Goal: Information Seeking & Learning: Learn about a topic

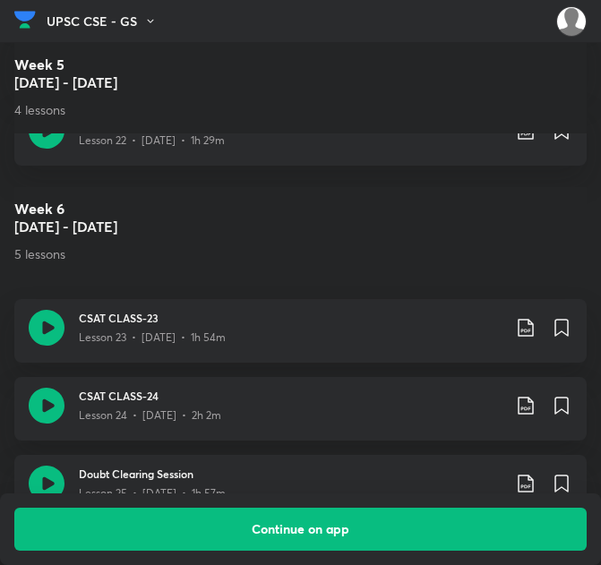
scroll to position [3568, 0]
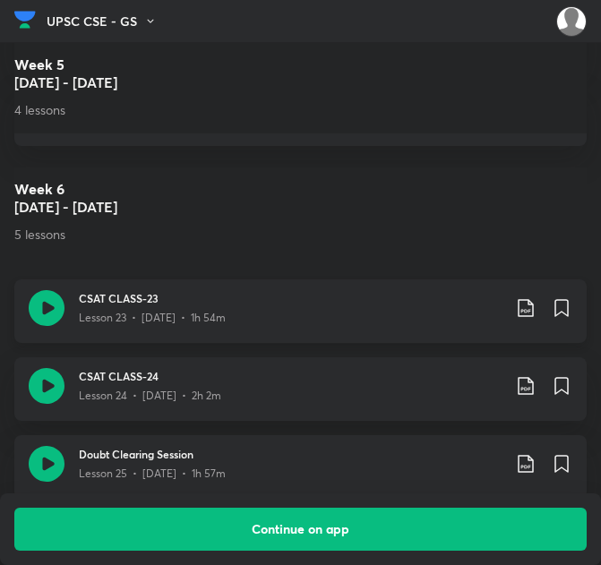
click at [522, 290] on div "CSAT CLASS-23 Lesson 23 • Jan 27 • 1h 54m" at bounding box center [325, 308] width 493 height 36
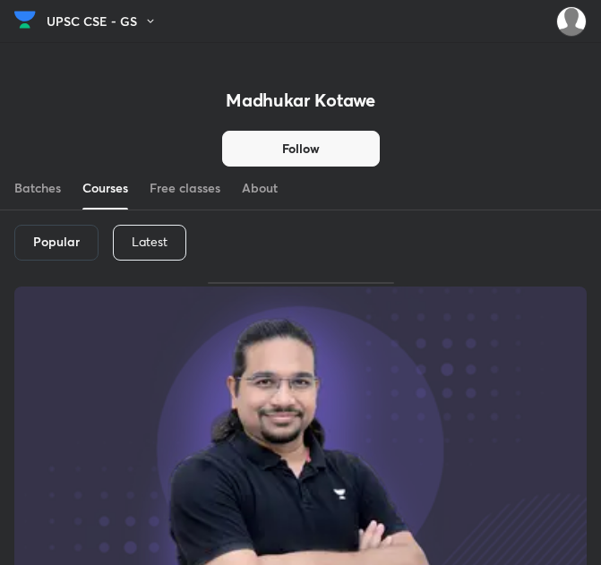
click at [133, 251] on div "Latest" at bounding box center [149, 243] width 73 height 36
click at [139, 247] on h6 "Latest" at bounding box center [148, 242] width 37 height 14
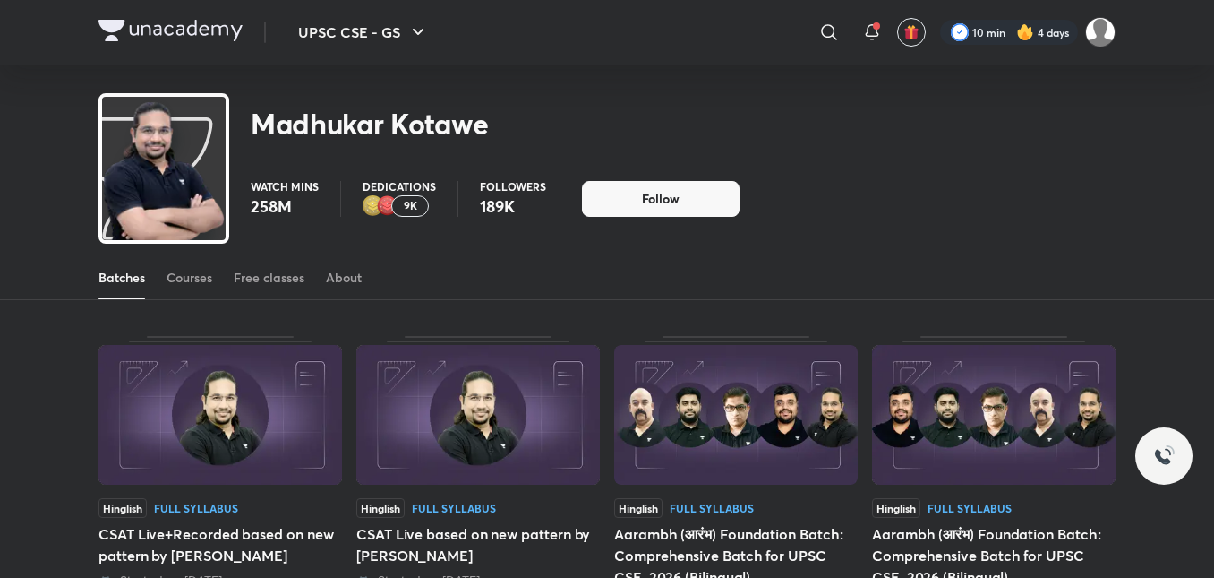
click at [214, 276] on div "Batches Courses Free classes About" at bounding box center [607, 277] width 1017 height 43
click at [198, 279] on div "Courses" at bounding box center [190, 278] width 46 height 18
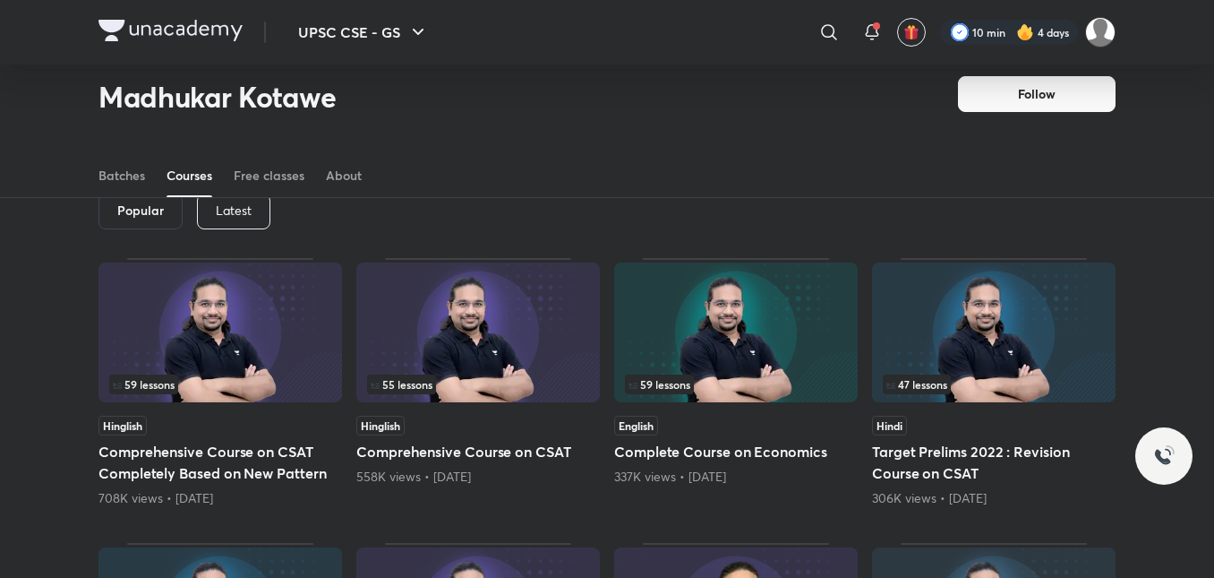
scroll to position [78, 0]
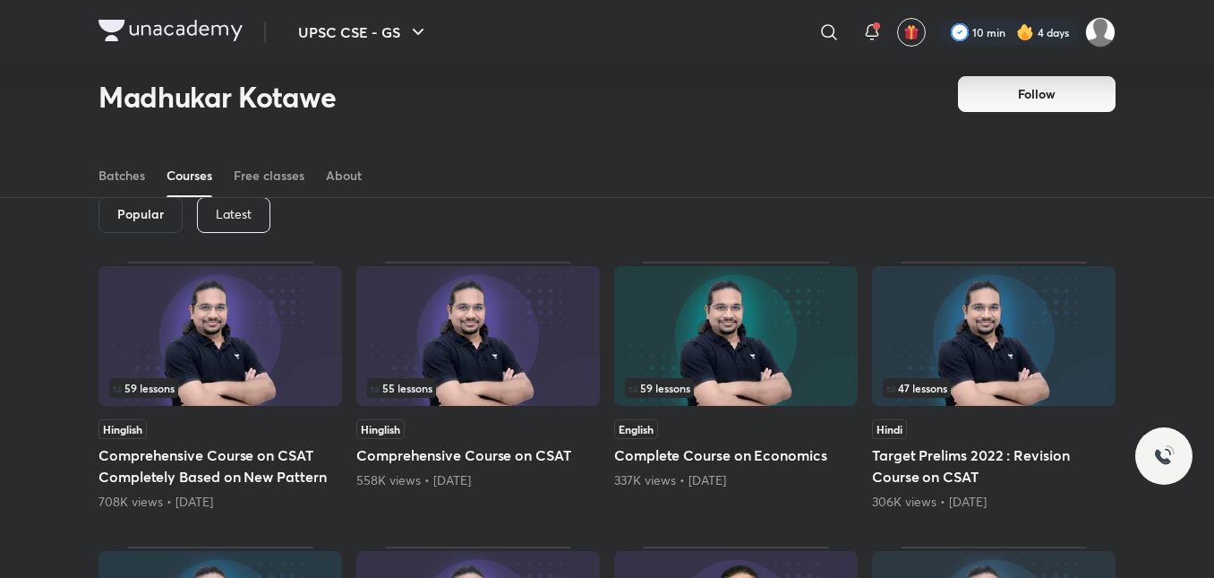
click at [250, 217] on p "Latest" at bounding box center [234, 214] width 36 height 14
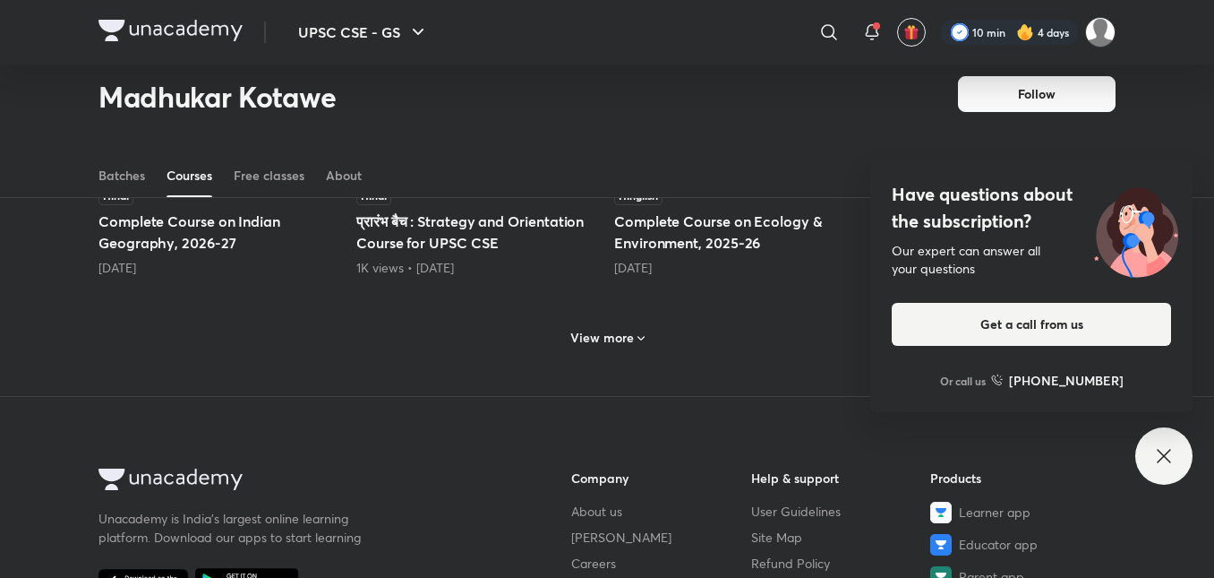
scroll to position [884, 0]
click at [602, 339] on h6 "View more" at bounding box center [602, 336] width 64 height 18
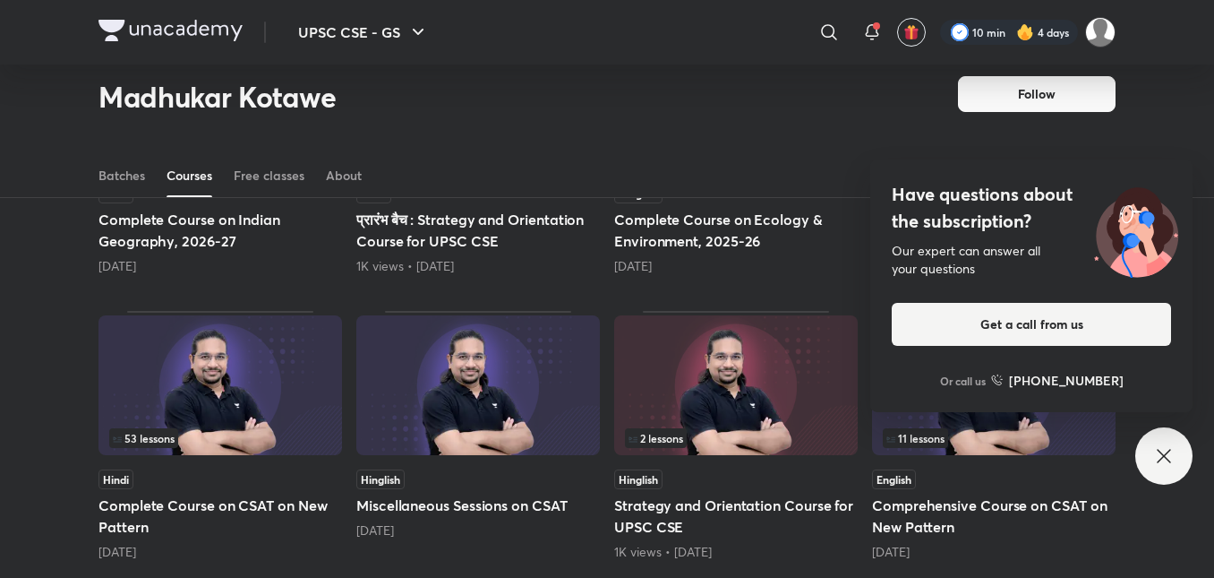
click at [1172, 457] on icon at bounding box center [1163, 455] width 21 height 21
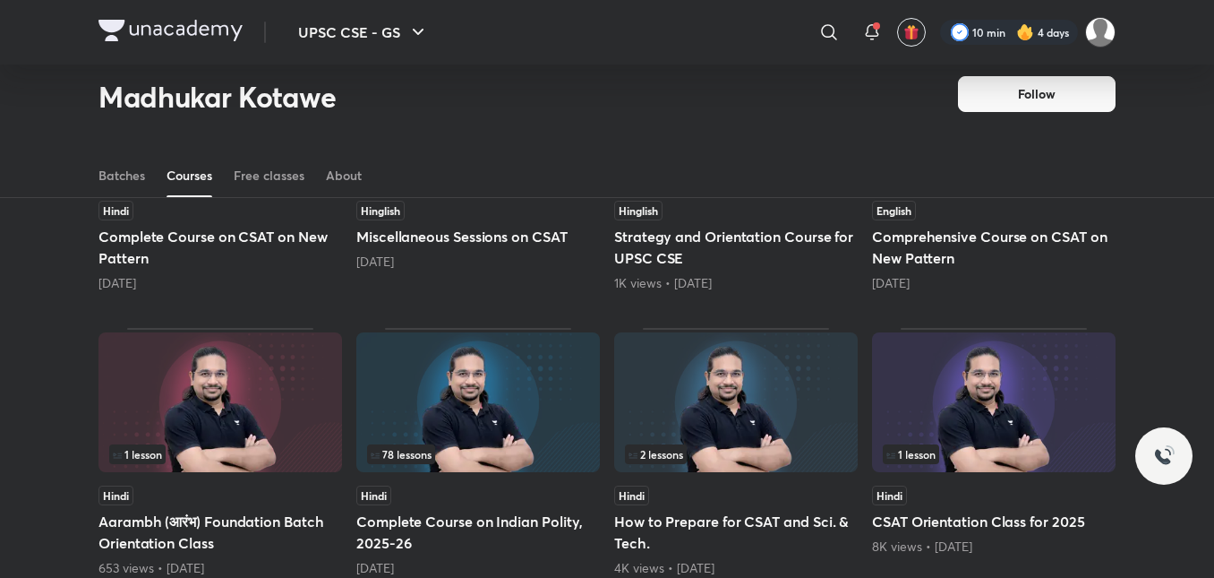
scroll to position [1242, 0]
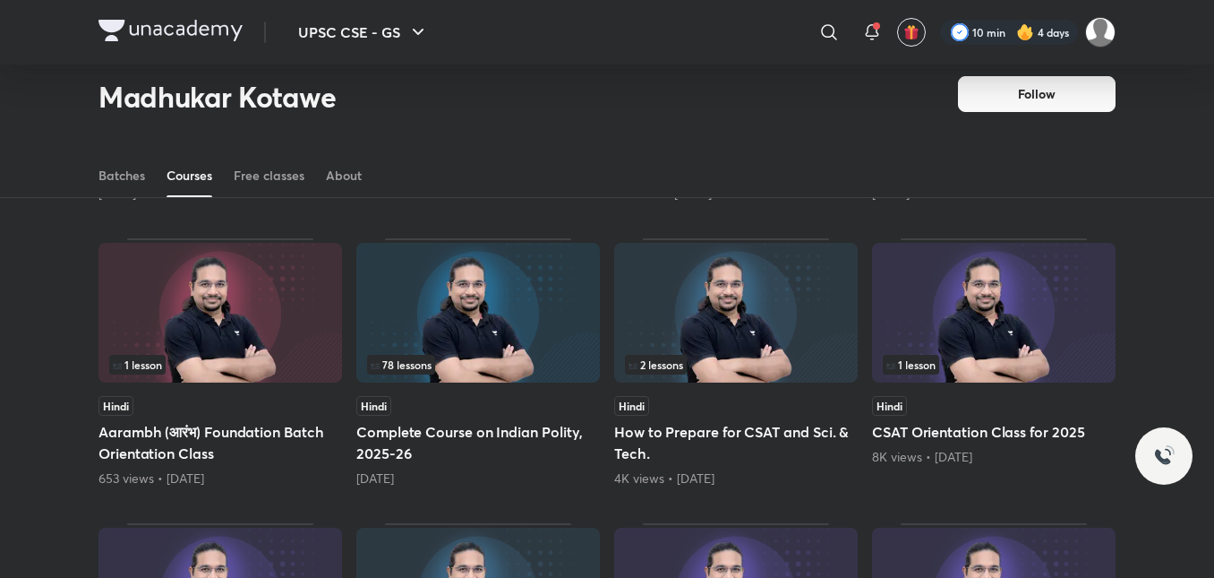
click at [474, 458] on h5 "Complete Course on Indian Polity, 2025-26" at bounding box center [478, 442] width 244 height 43
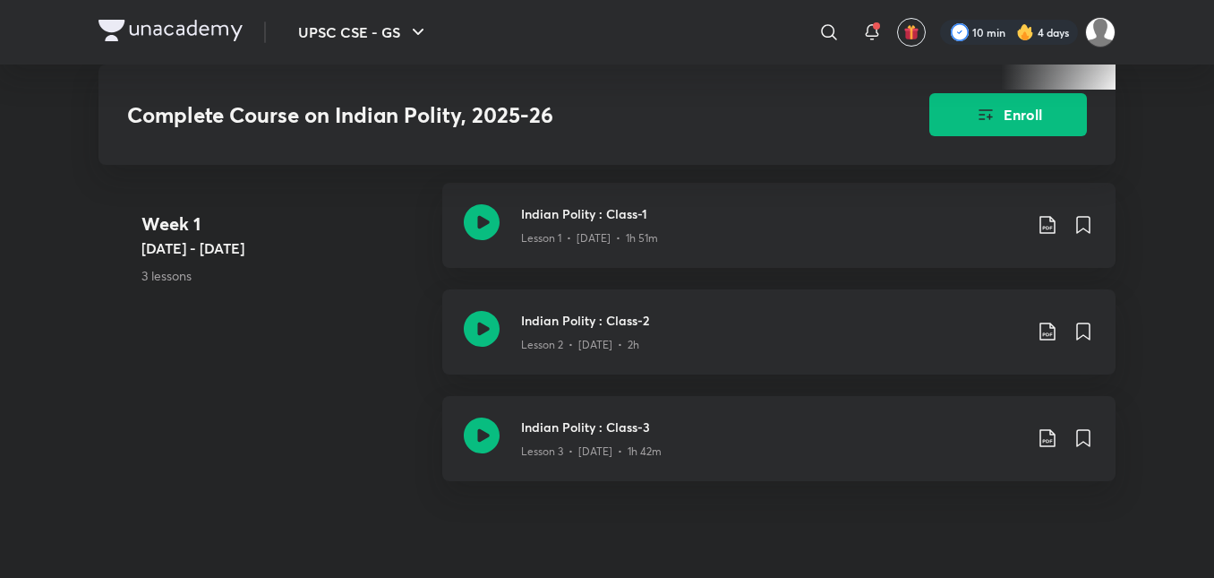
scroll to position [806, 0]
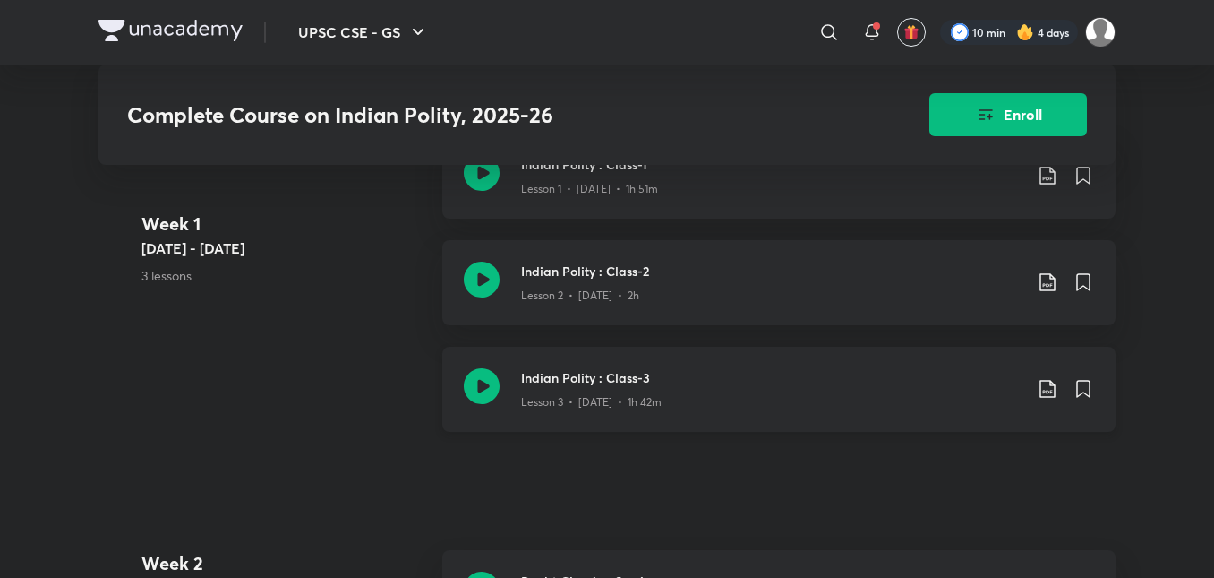
click at [1038, 399] on icon at bounding box center [1047, 388] width 21 height 21
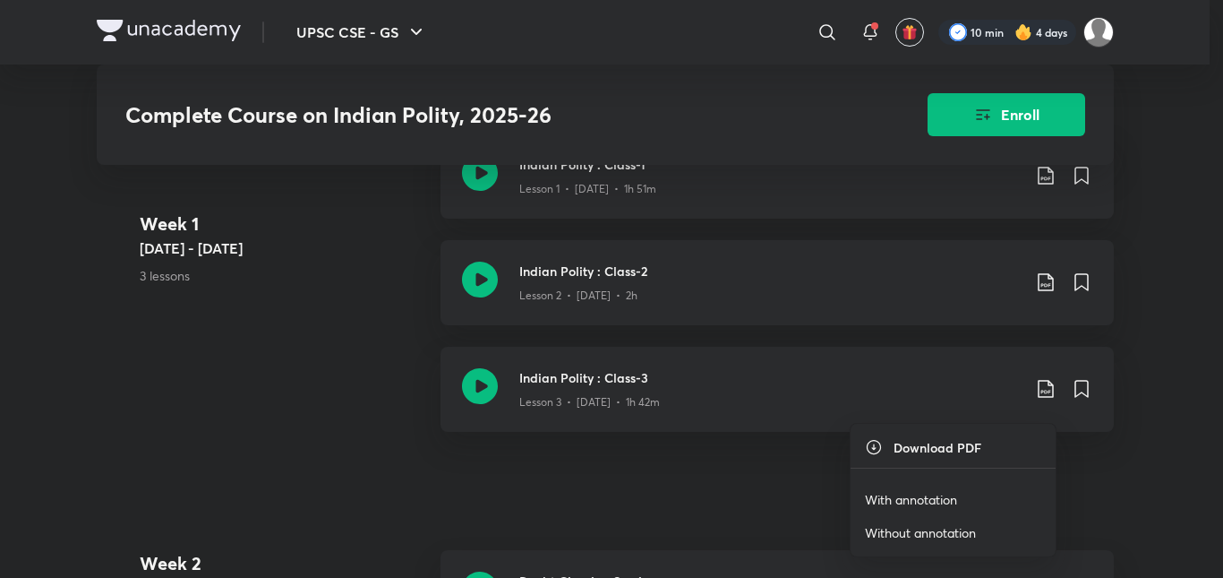
click at [931, 536] on p "Without annotation" at bounding box center [920, 532] width 111 height 19
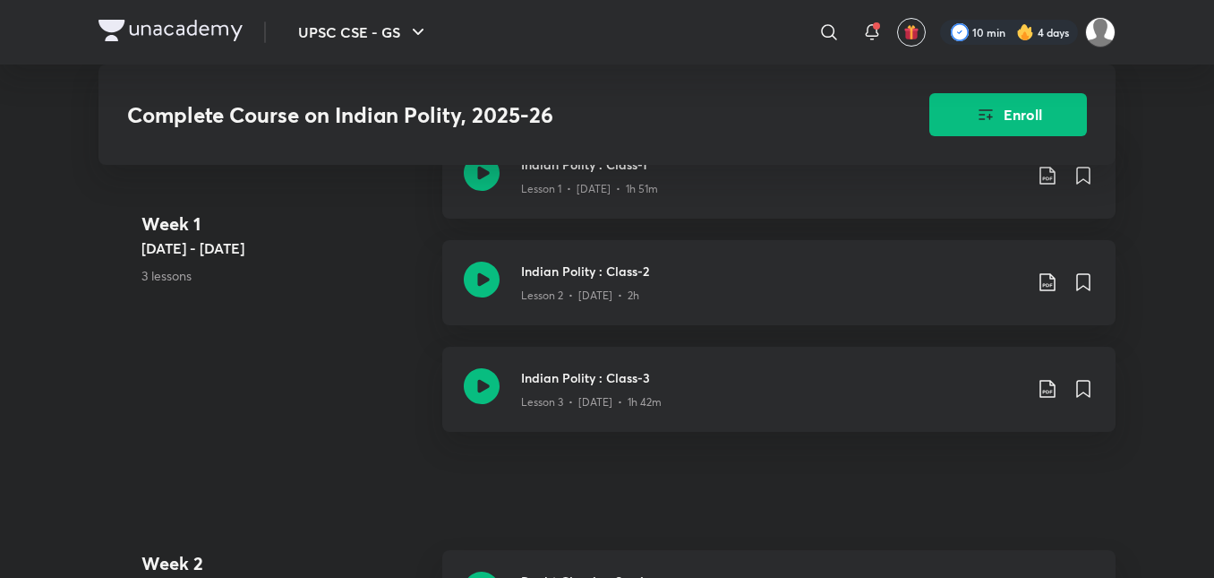
scroll to position [1242, 0]
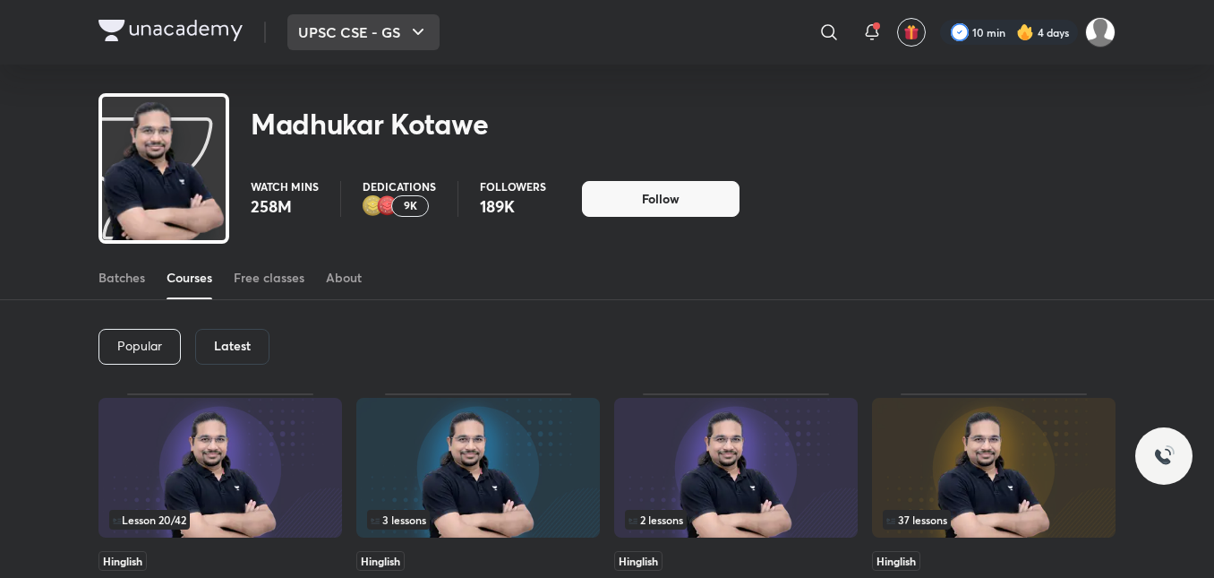
click at [399, 42] on button "UPSC CSE - GS" at bounding box center [363, 32] width 152 height 36
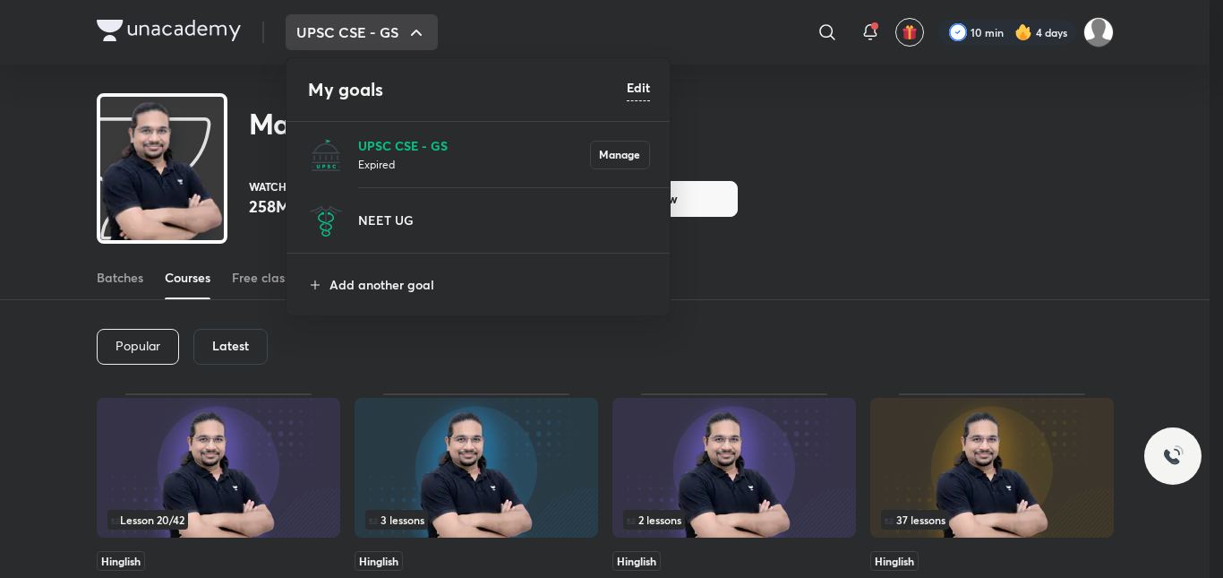
click at [382, 154] on p "UPSC CSE - GS" at bounding box center [474, 145] width 232 height 19
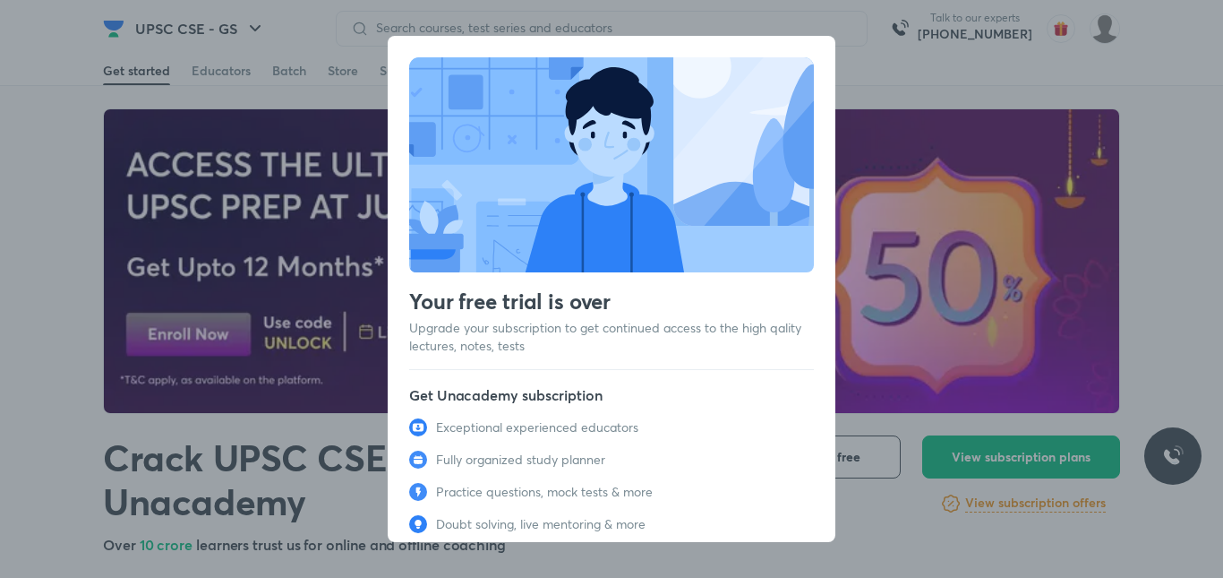
click at [989, 61] on div "Your free trial is over Upgrade your subscription to get continued access to th…" at bounding box center [611, 289] width 1223 height 578
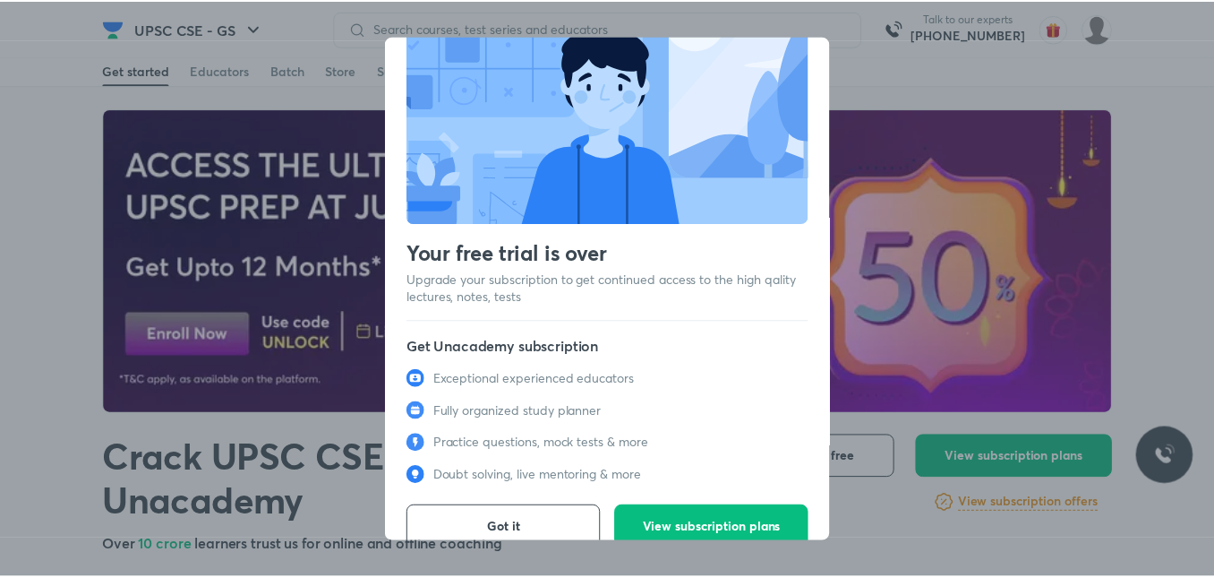
scroll to position [70, 0]
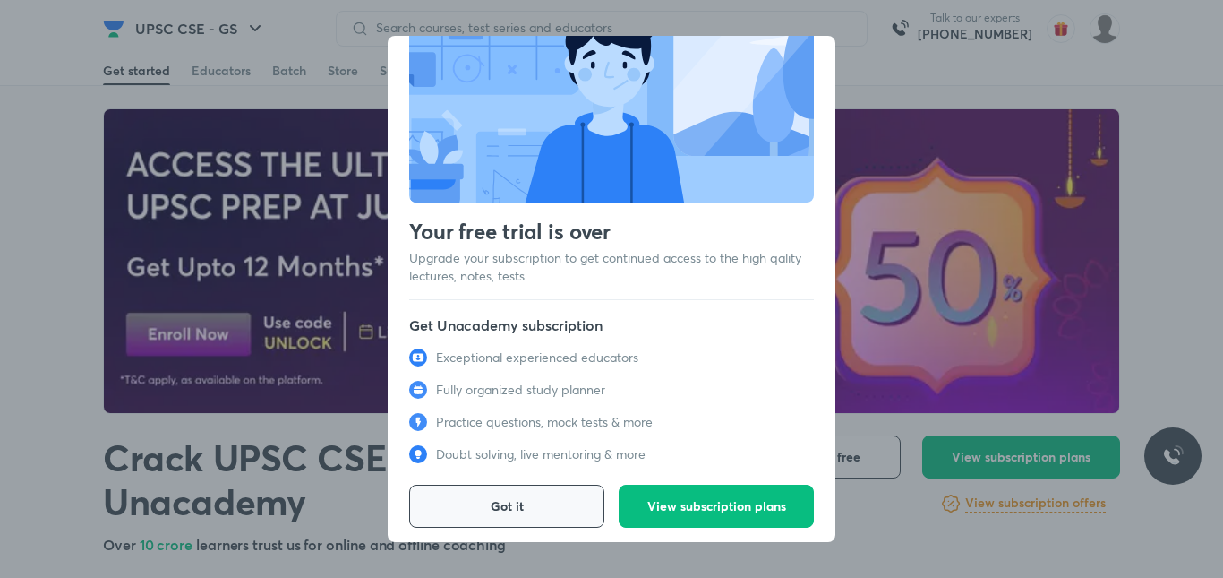
click at [567, 503] on button "Got it" at bounding box center [506, 505] width 195 height 43
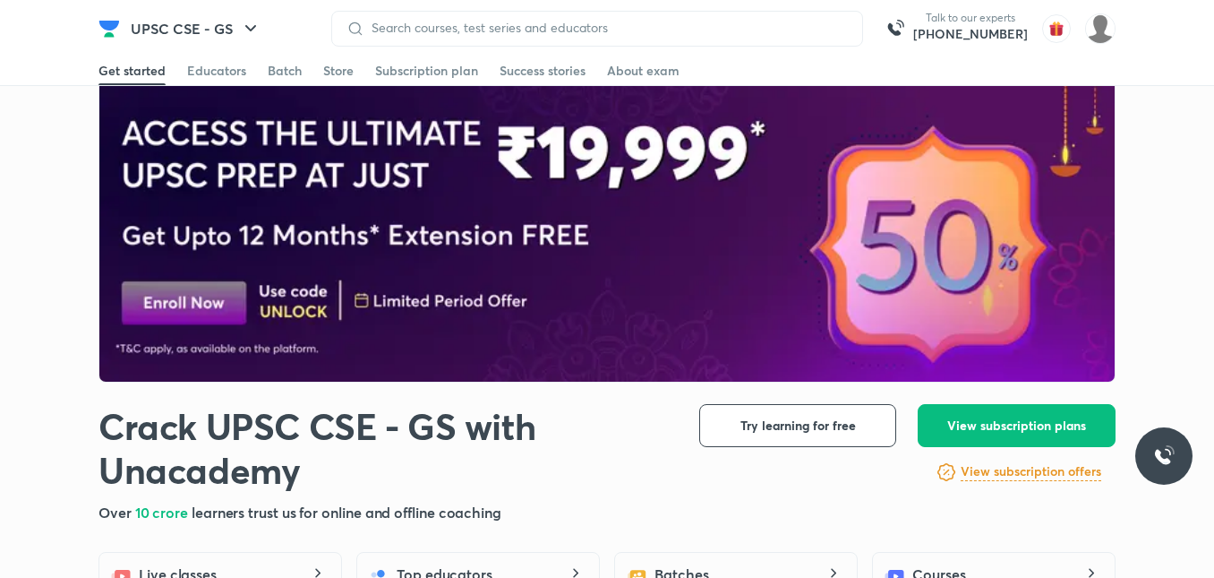
scroll to position [0, 0]
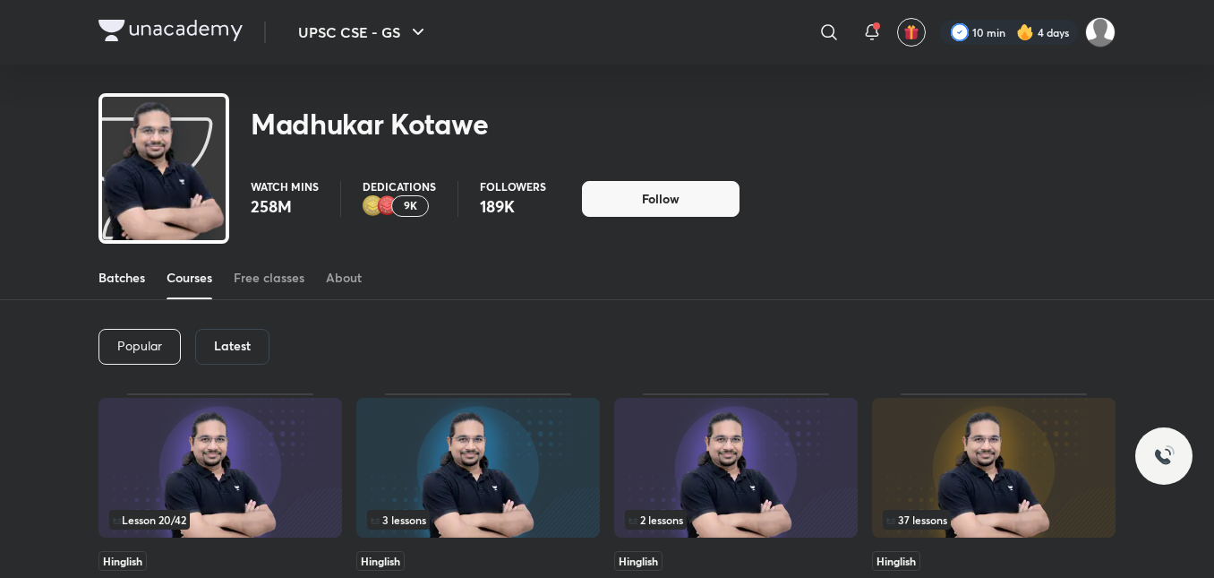
click at [132, 275] on div "Batches" at bounding box center [122, 278] width 47 height 18
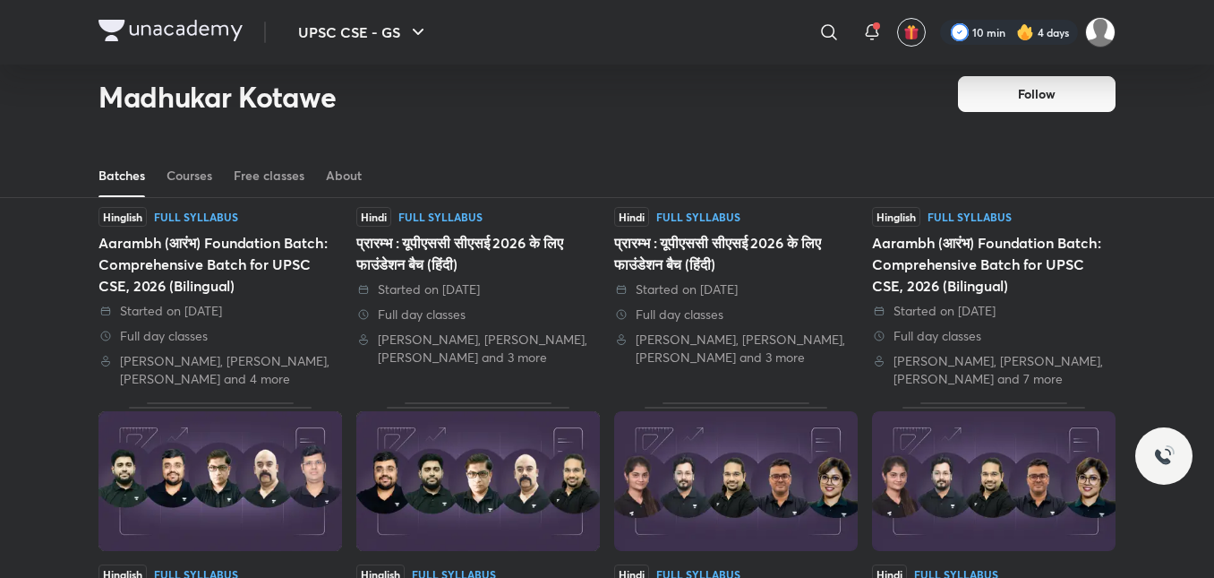
scroll to position [705, 0]
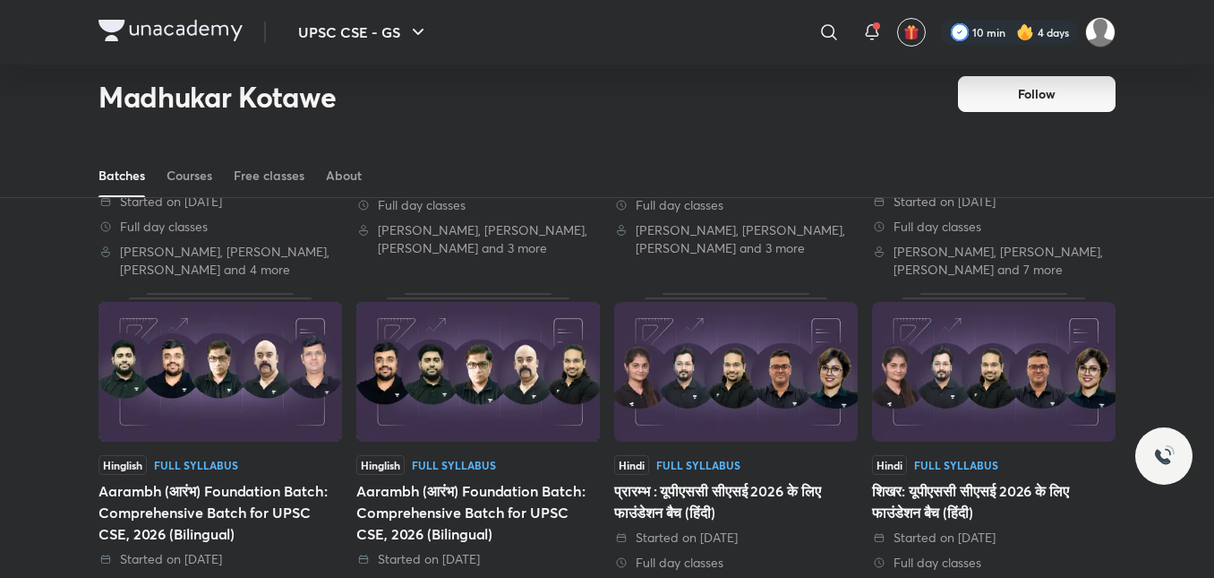
click at [527, 331] on img at bounding box center [478, 372] width 244 height 140
click at [401, 356] on img at bounding box center [478, 372] width 244 height 140
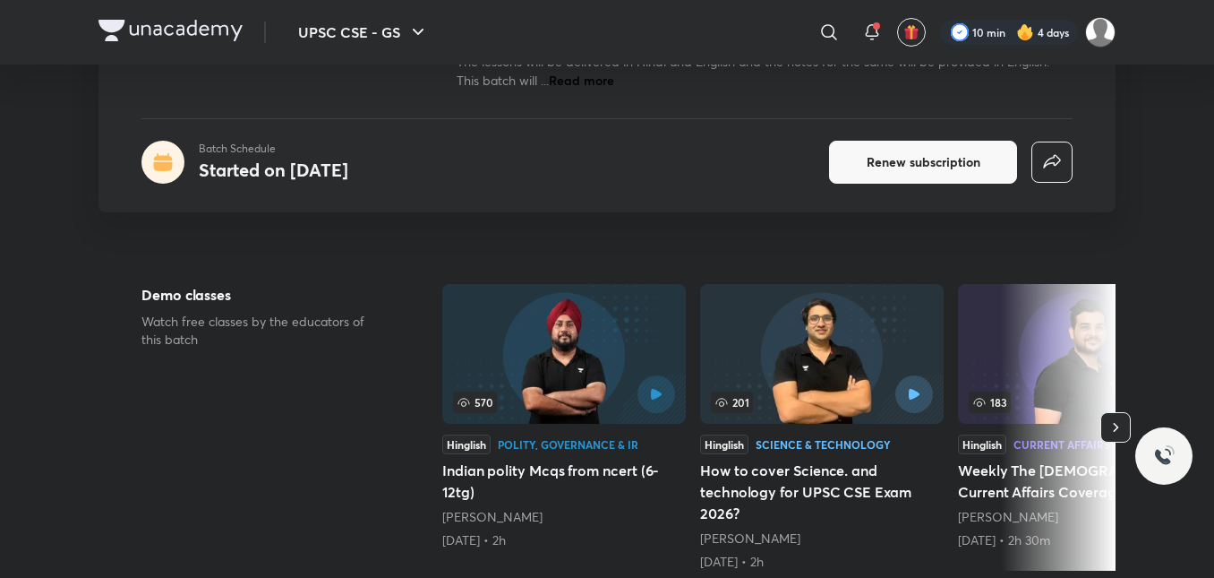
scroll to position [256, 0]
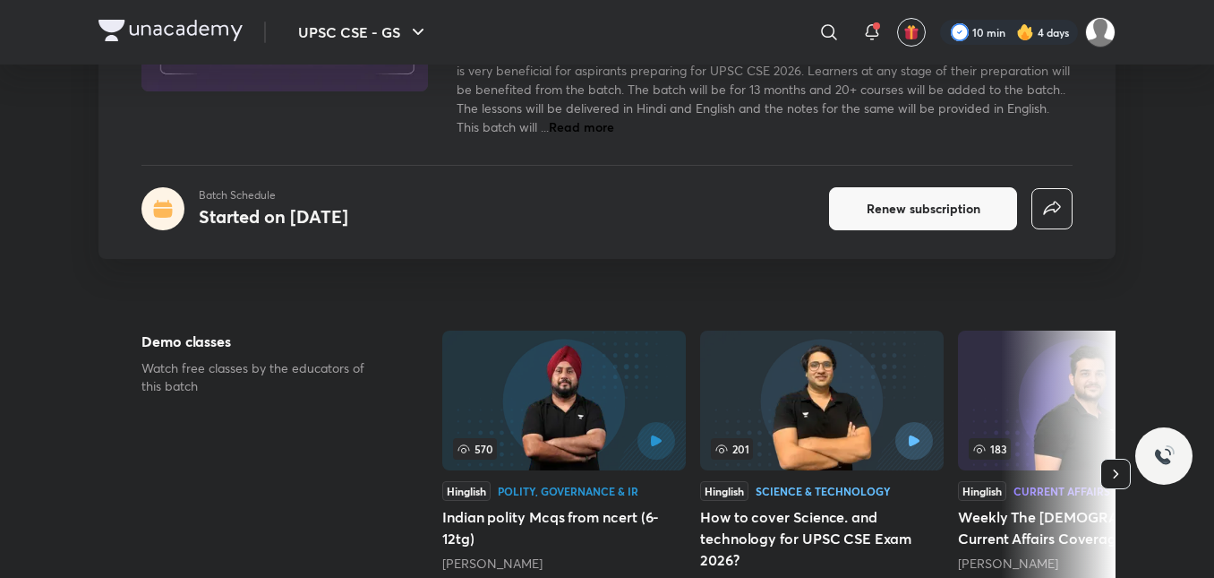
click at [1120, 476] on icon "button" at bounding box center [1116, 474] width 18 height 18
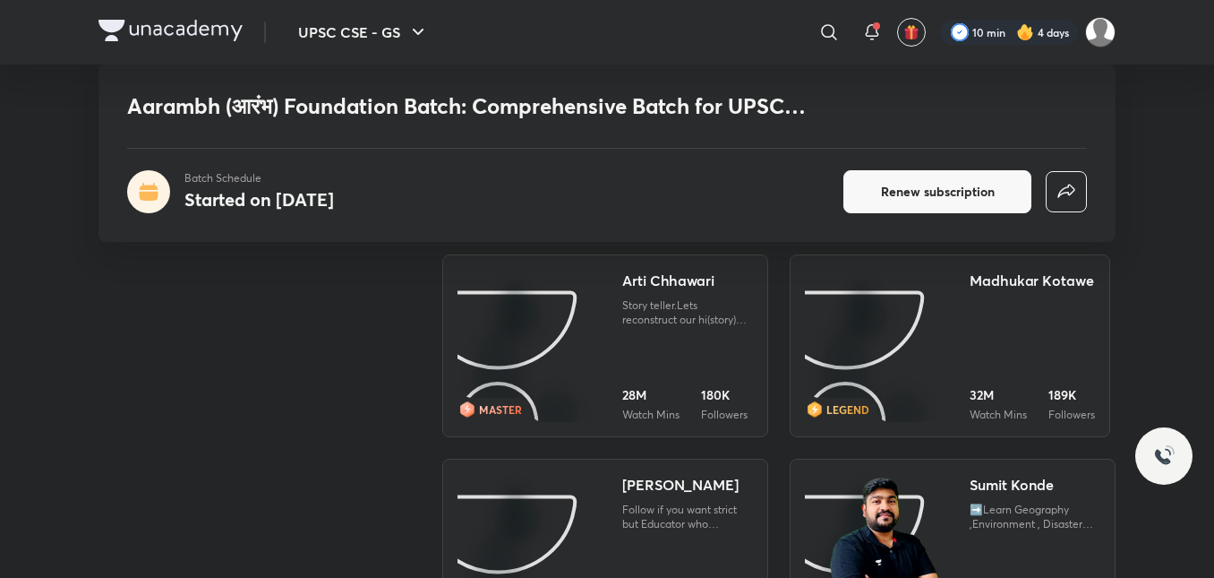
scroll to position [2853, 0]
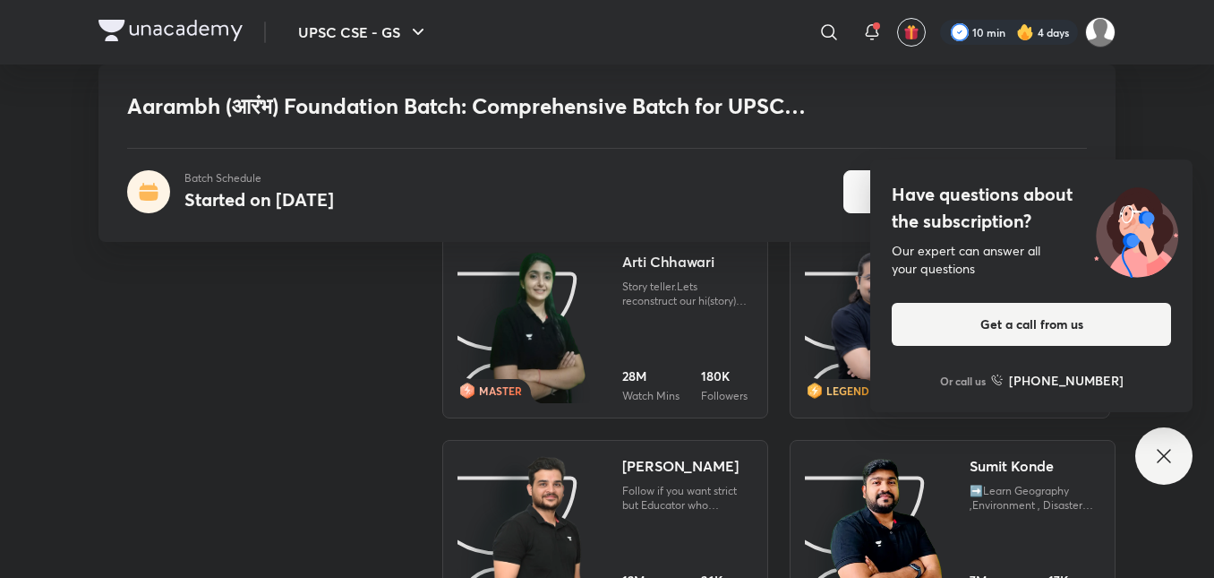
click at [1148, 460] on div "Have questions about the subscription? Our expert can answer all your questions…" at bounding box center [1164, 455] width 57 height 57
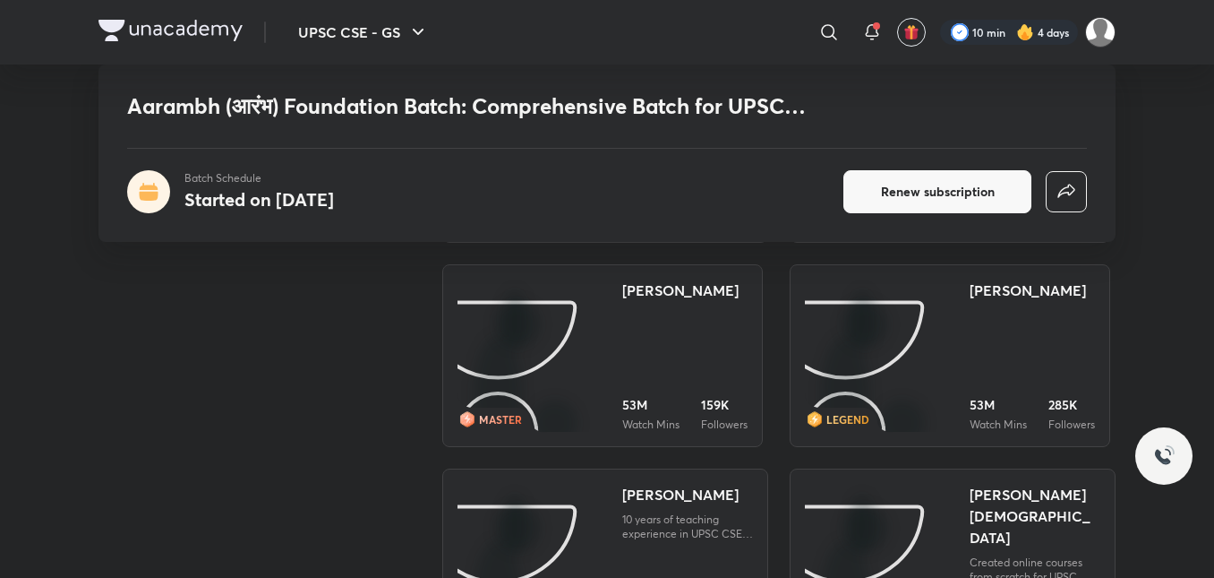
scroll to position [3480, 0]
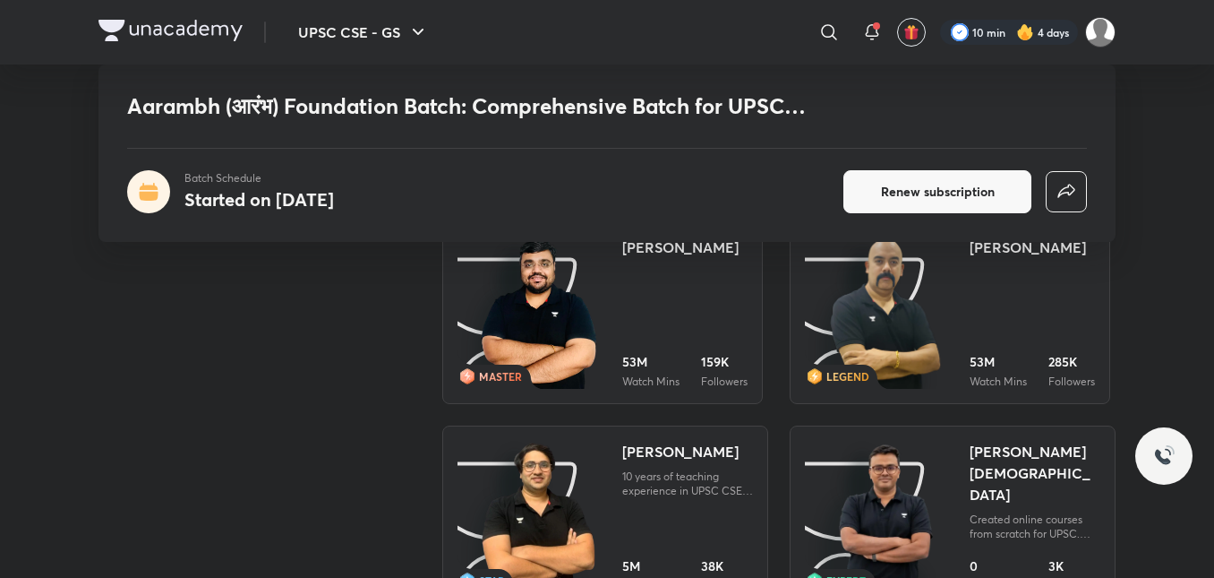
click at [865, 317] on img at bounding box center [885, 313] width 113 height 155
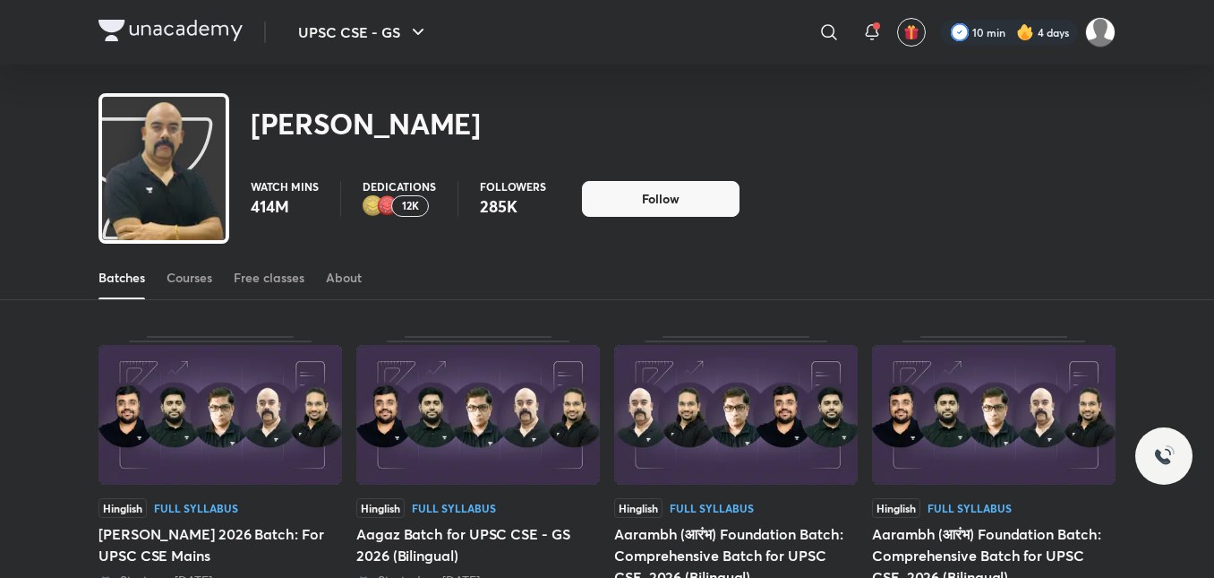
click at [212, 271] on div "Courses" at bounding box center [190, 278] width 46 height 18
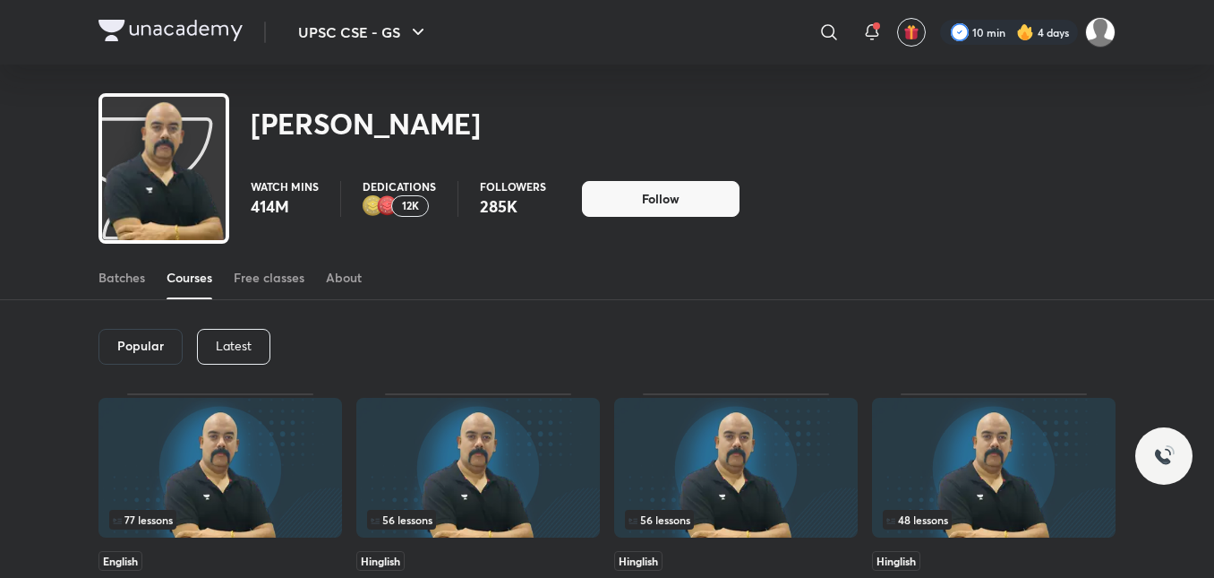
click at [243, 345] on p "Latest" at bounding box center [234, 346] width 36 height 14
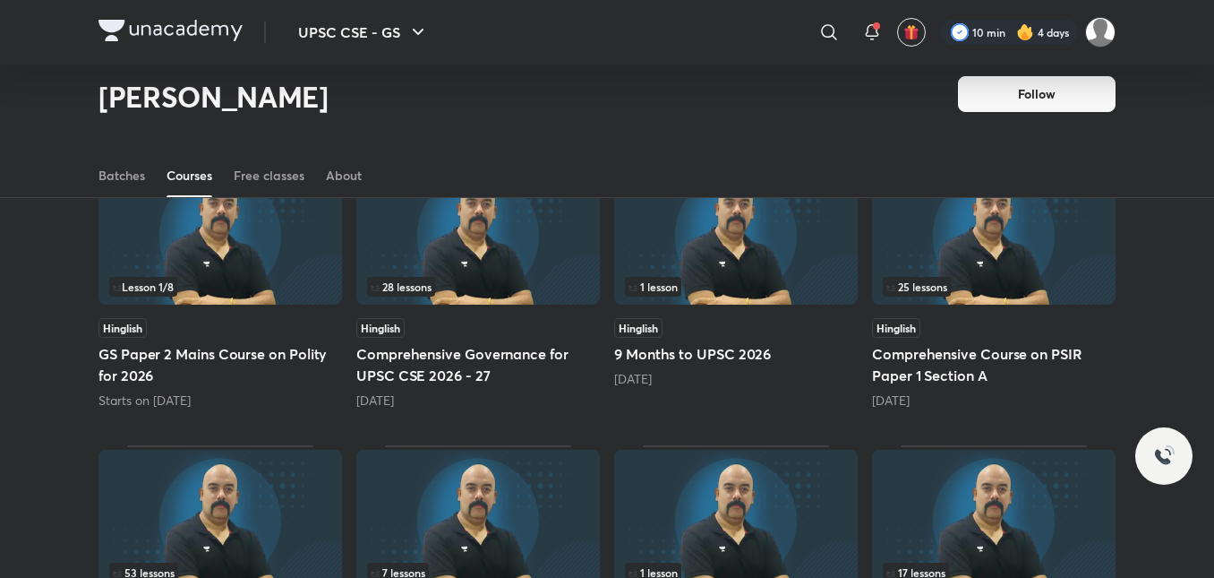
scroll to position [143, 0]
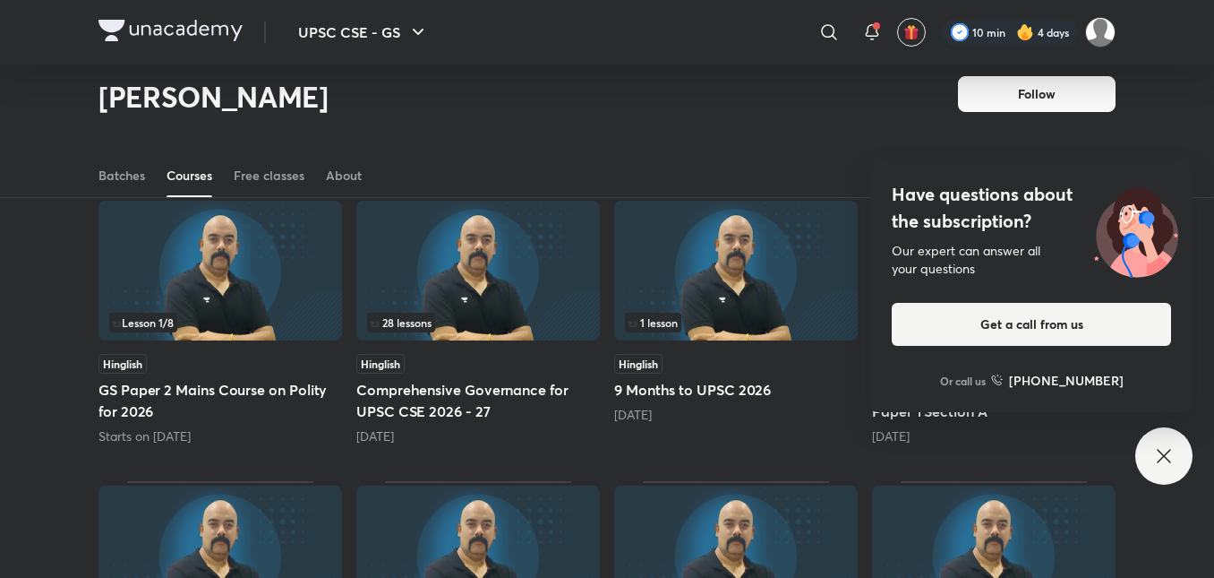
click at [1176, 463] on div "Have questions about the subscription? Our expert can answer all your questions…" at bounding box center [1164, 455] width 57 height 57
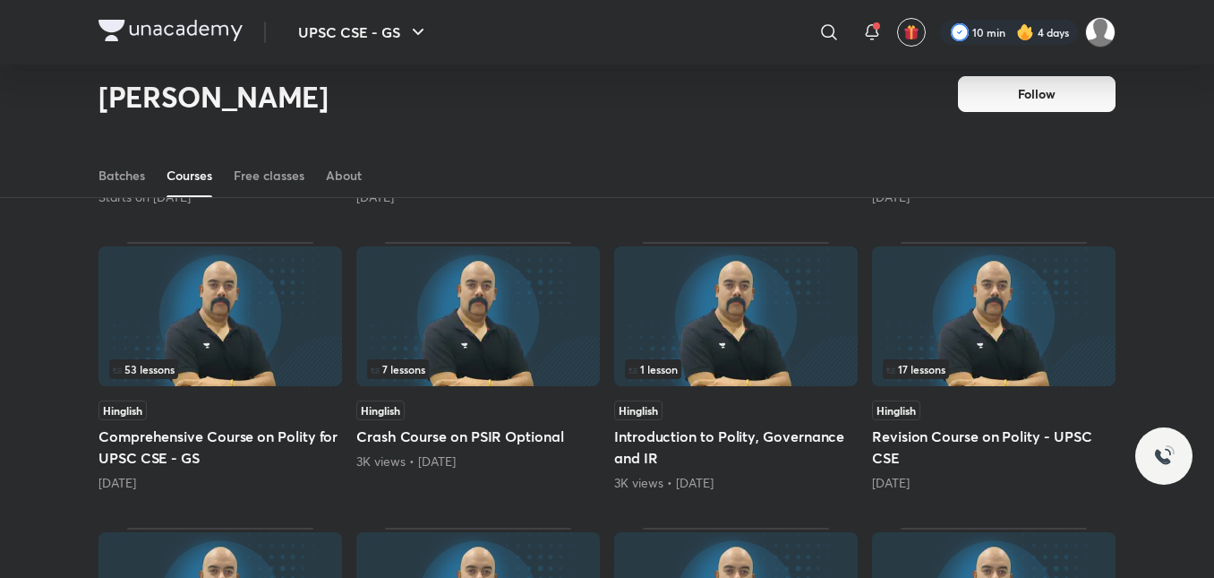
scroll to position [412, 0]
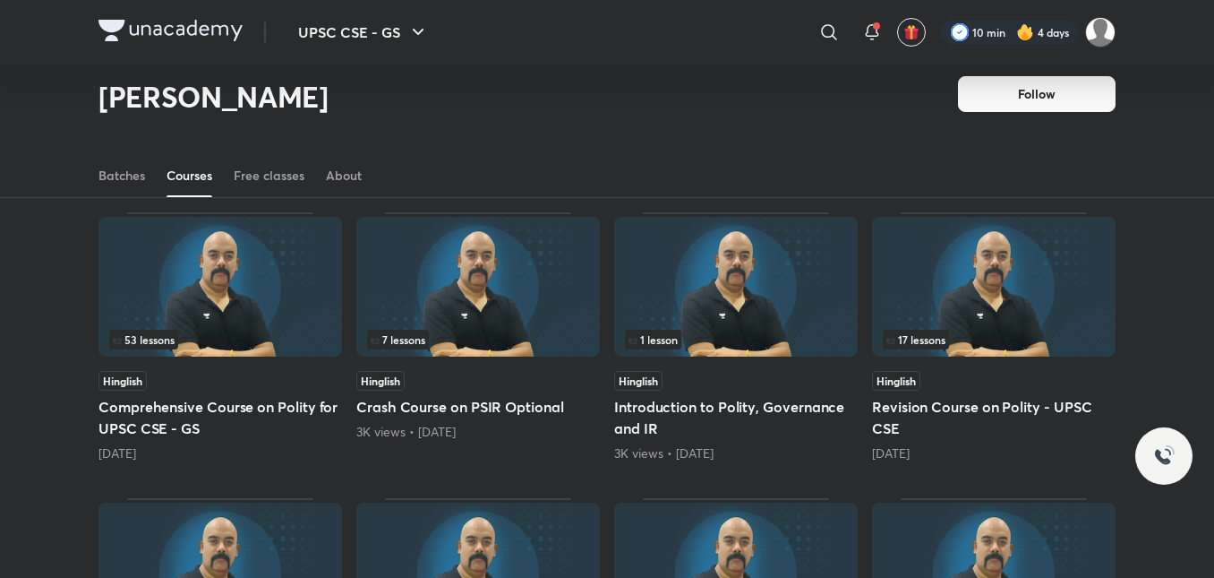
click at [264, 350] on img at bounding box center [221, 287] width 244 height 140
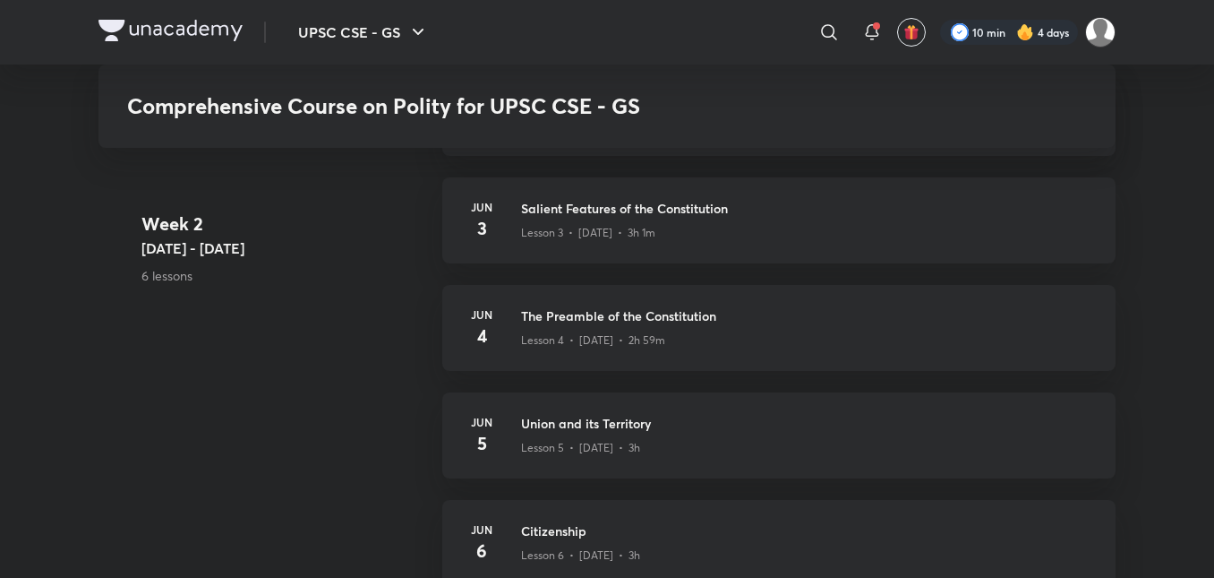
scroll to position [1075, 0]
click at [544, 318] on h3 "The Preamble of the Constitution" at bounding box center [807, 314] width 573 height 19
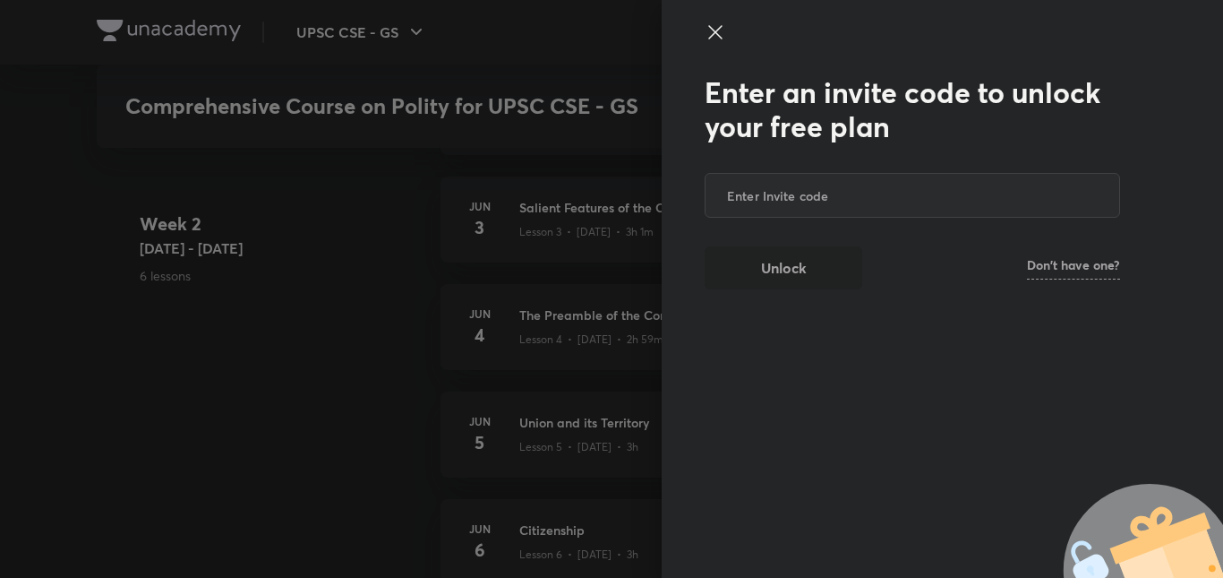
click at [710, 37] on icon at bounding box center [714, 31] width 13 height 13
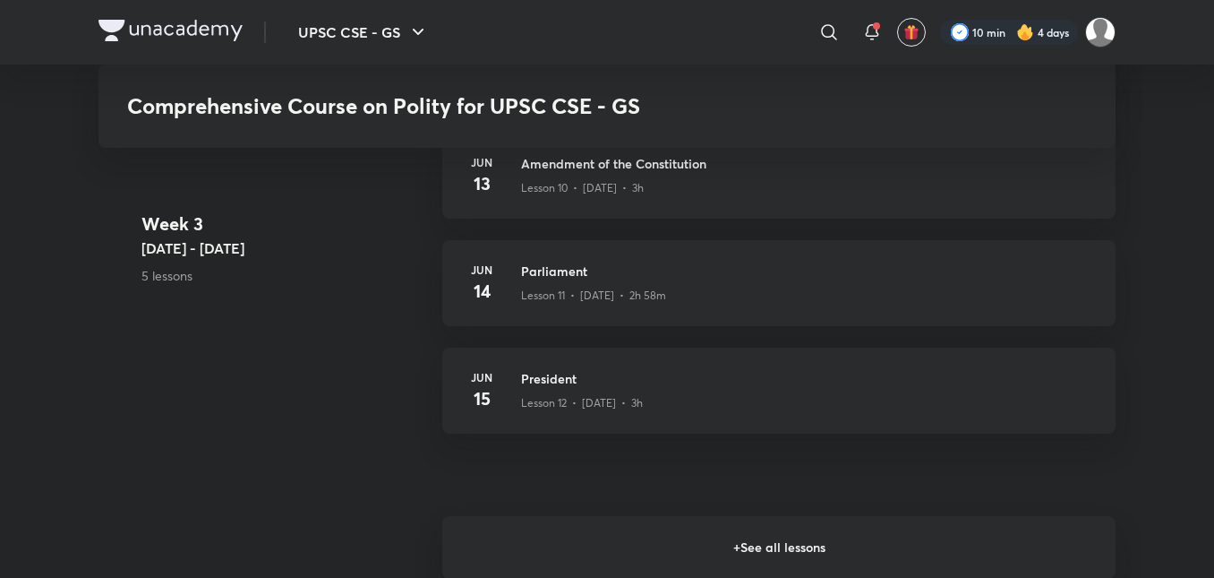
scroll to position [1970, 0]
click at [535, 279] on div "Lesson 11 • Jun 14 • 2h 58m" at bounding box center [807, 289] width 573 height 23
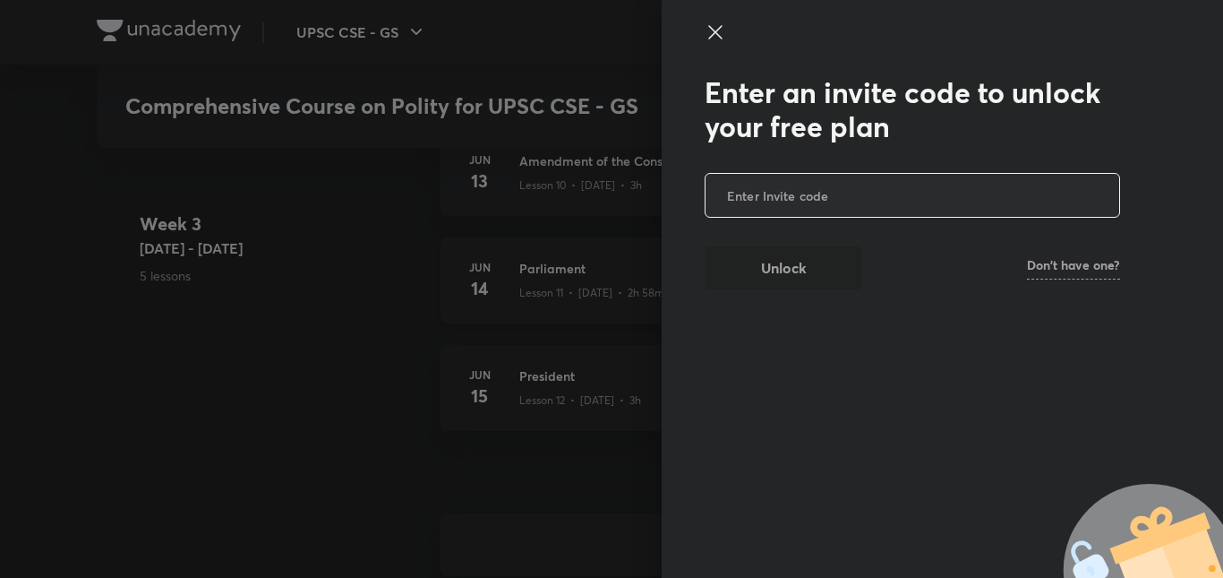
click at [535, 279] on div at bounding box center [611, 289] width 1223 height 578
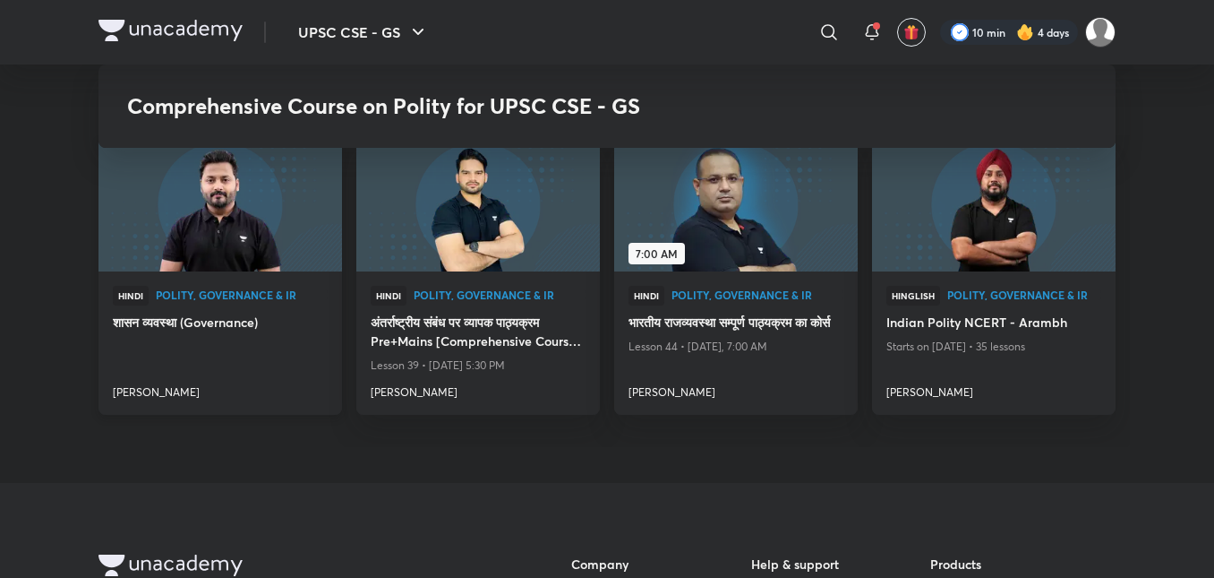
scroll to position [2507, 0]
click at [249, 311] on h4 "शासन व्यवस्था (Governance)" at bounding box center [220, 322] width 215 height 22
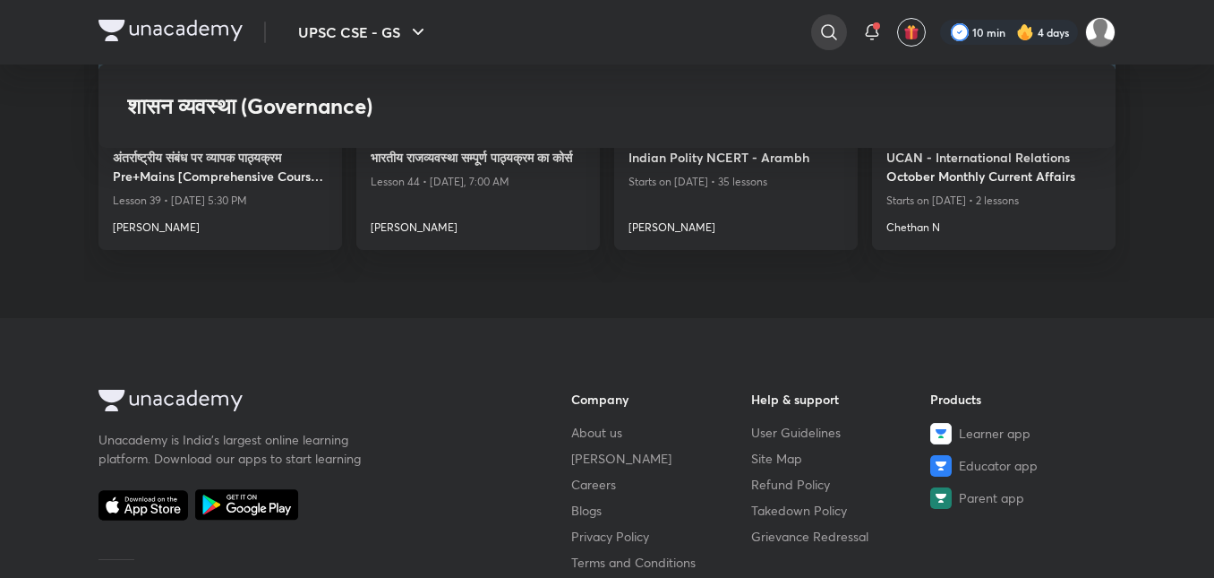
scroll to position [2239, 0]
